Goal: Find specific page/section: Find specific page/section

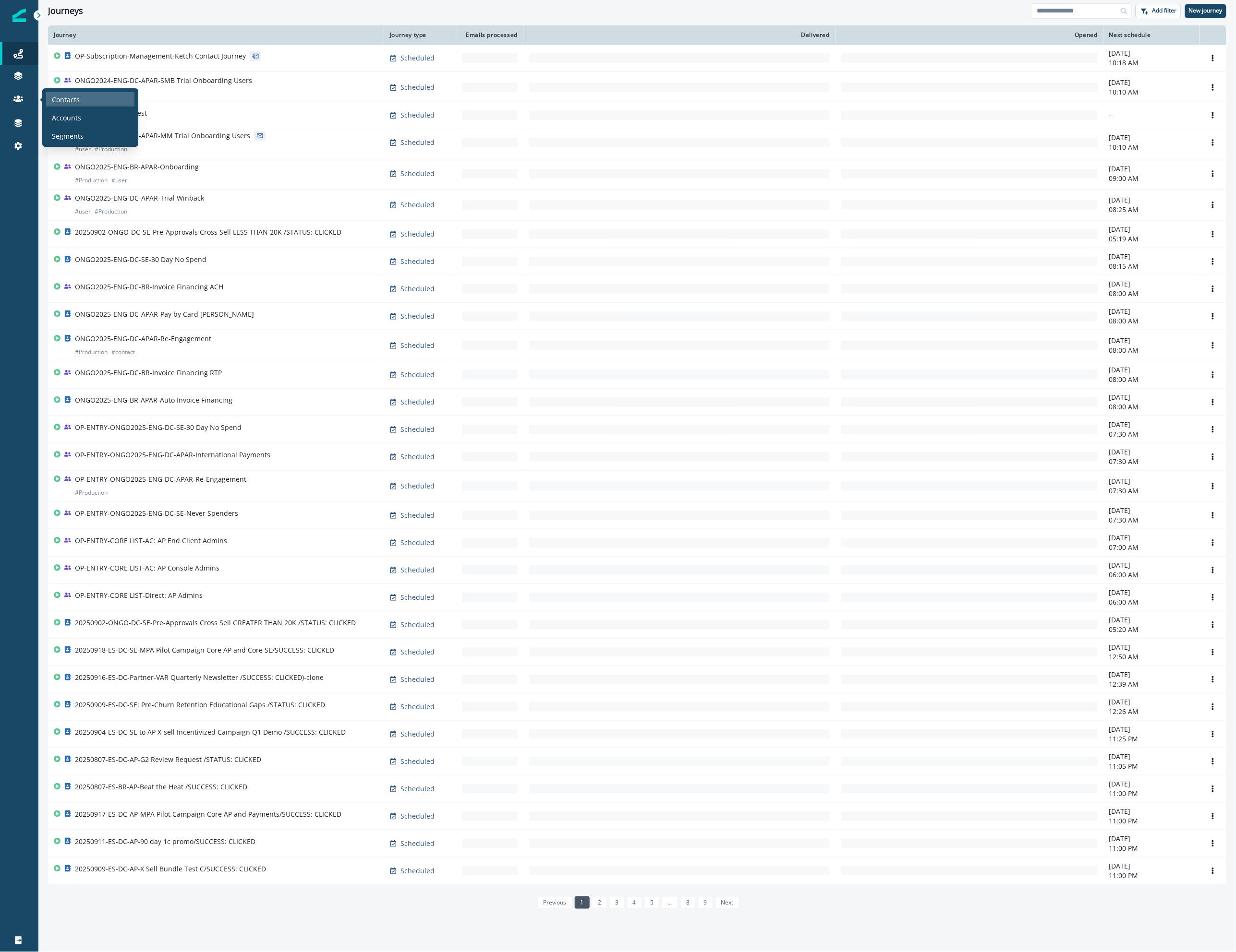
click at [60, 97] on p "Contacts" at bounding box center [66, 99] width 28 height 10
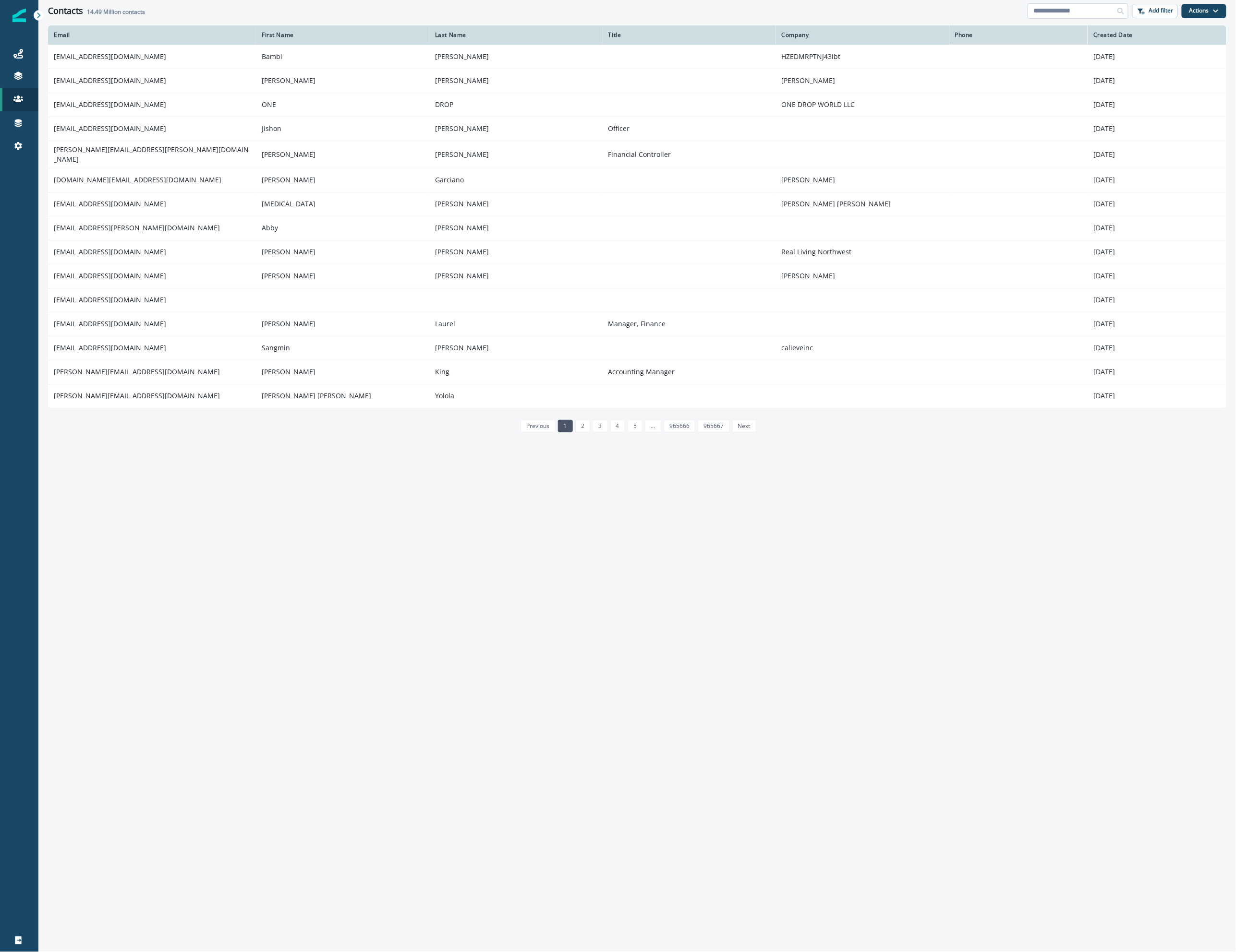
click at [1051, 9] on input at bounding box center [1078, 11] width 101 height 15
type input "**********"
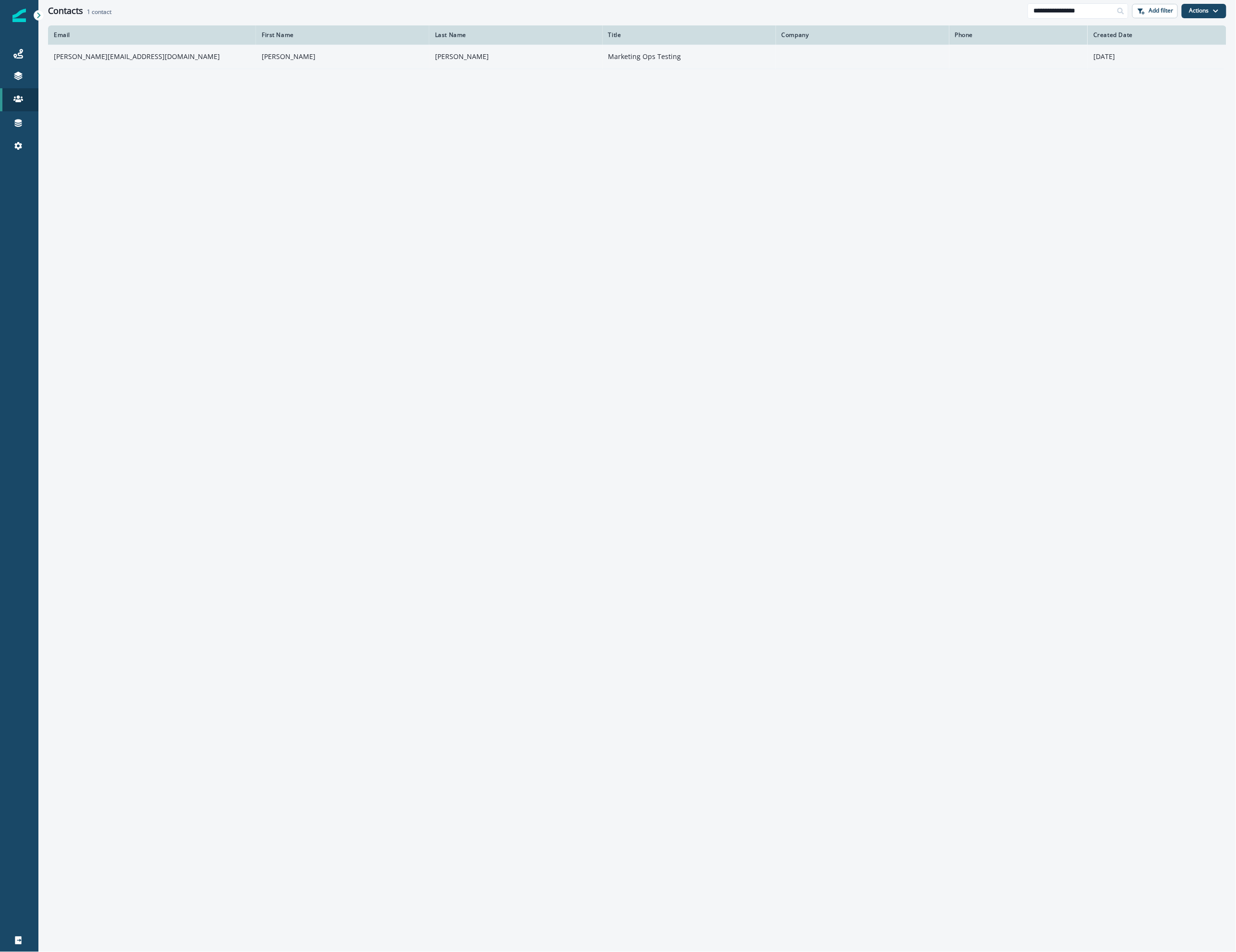
click at [97, 57] on td "[PERSON_NAME][EMAIL_ADDRESS][DOMAIN_NAME]" at bounding box center [152, 57] width 208 height 24
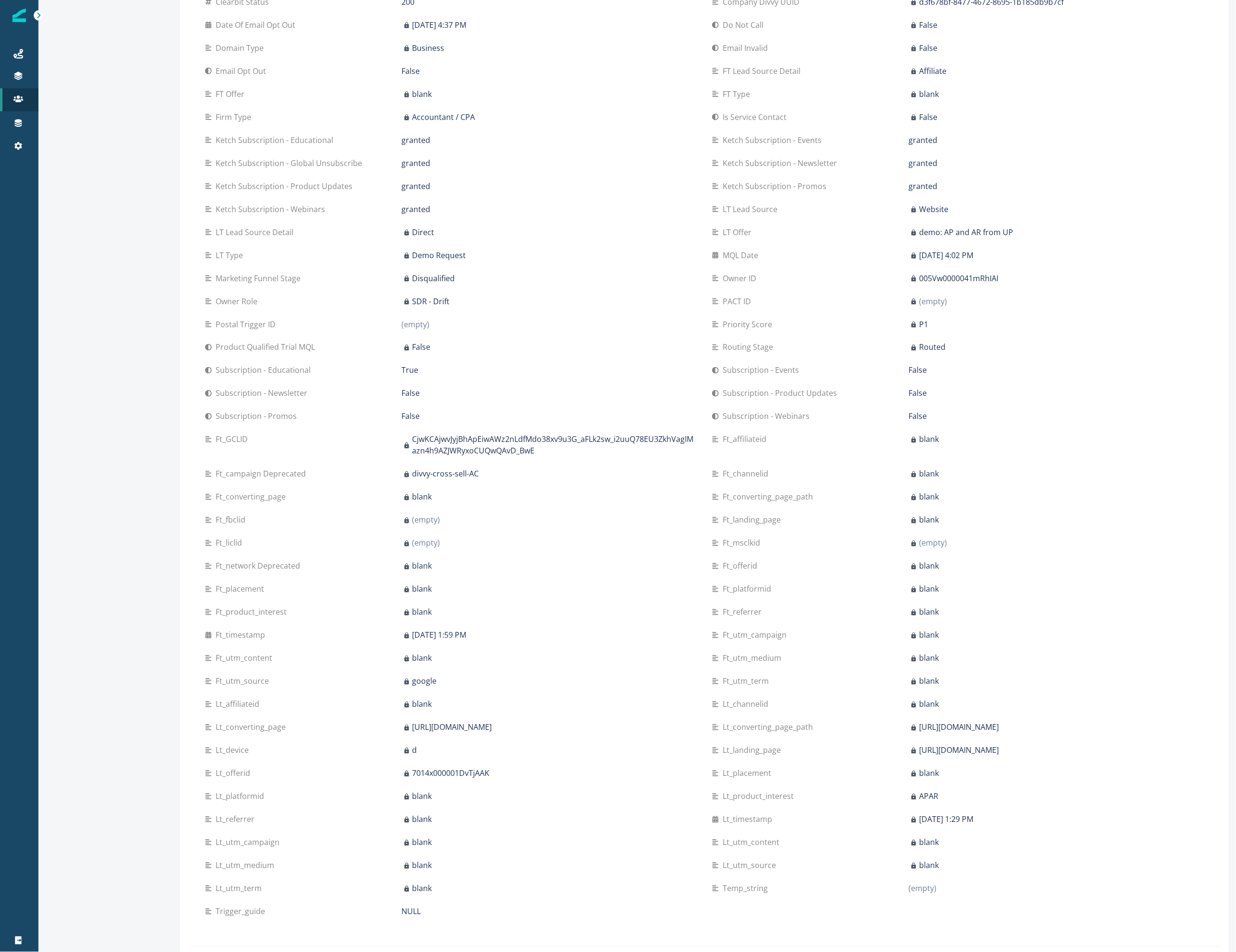
scroll to position [343, 0]
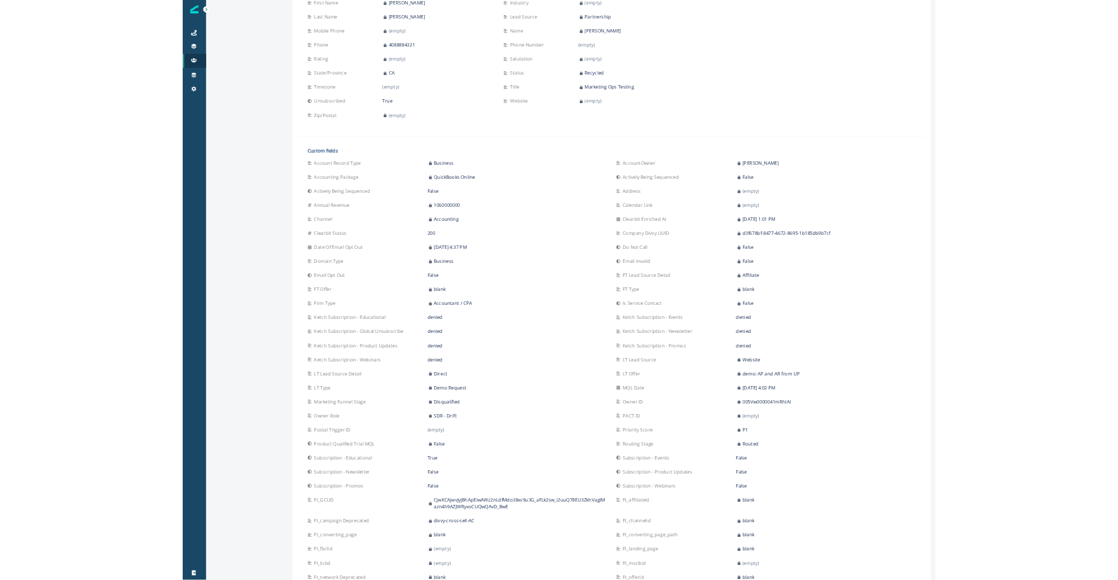
scroll to position [232, 0]
